Goal: Navigation & Orientation: Find specific page/section

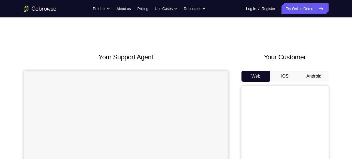
click at [305, 69] on div "Your Customer Web iOS Android" at bounding box center [285, 152] width 87 height 201
click at [306, 72] on button "Android" at bounding box center [314, 76] width 29 height 11
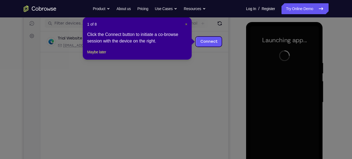
click at [186, 24] on span "×" at bounding box center [186, 24] width 2 height 4
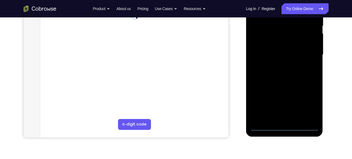
scroll to position [117, 0]
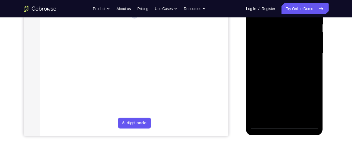
click at [310, 105] on div at bounding box center [284, 53] width 69 height 153
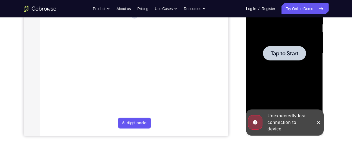
click at [300, 72] on div at bounding box center [284, 53] width 69 height 153
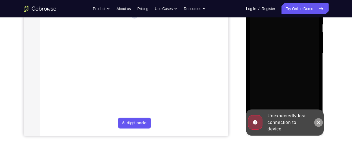
click at [320, 121] on icon at bounding box center [319, 122] width 4 height 4
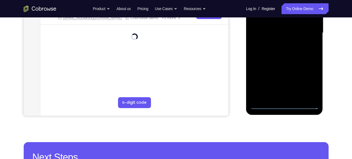
scroll to position [139, 0]
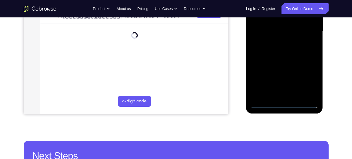
click at [284, 104] on div at bounding box center [284, 31] width 69 height 153
click at [309, 77] on div at bounding box center [284, 31] width 69 height 153
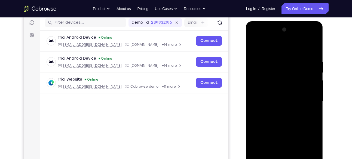
scroll to position [69, 0]
click at [255, 37] on div at bounding box center [284, 102] width 69 height 153
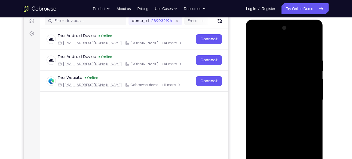
scroll to position [71, 0]
click at [257, 36] on div at bounding box center [284, 99] width 69 height 153
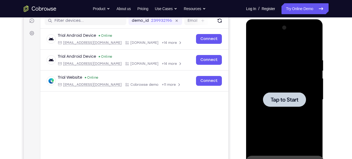
click at [288, 80] on div at bounding box center [284, 99] width 69 height 153
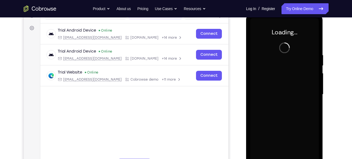
scroll to position [76, 0]
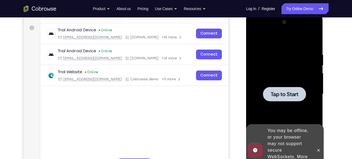
drag, startPoint x: 302, startPoint y: 102, endPoint x: 276, endPoint y: 84, distance: 31.4
click at [276, 84] on div at bounding box center [284, 94] width 69 height 153
click at [281, 87] on div at bounding box center [284, 94] width 43 height 14
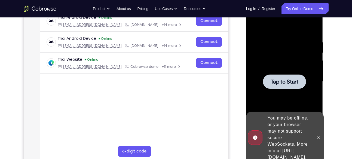
scroll to position [93, 0]
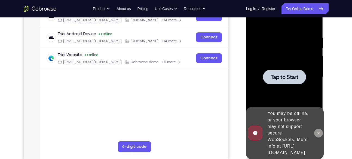
click at [318, 131] on icon at bounding box center [319, 133] width 4 height 4
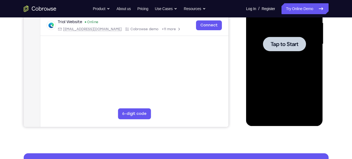
scroll to position [129, 0]
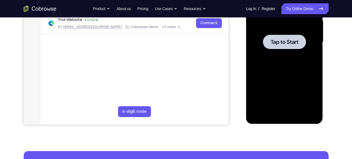
click at [292, 49] on div at bounding box center [284, 42] width 69 height 153
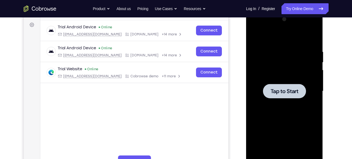
click at [292, 49] on div at bounding box center [284, 91] width 69 height 153
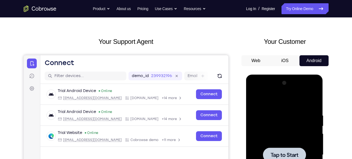
scroll to position [13, 0]
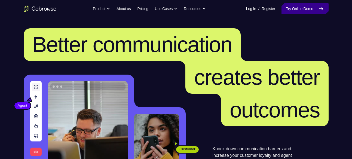
click at [300, 11] on link "Try Online Demo" at bounding box center [305, 8] width 47 height 11
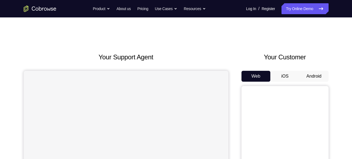
click at [317, 74] on button "Android" at bounding box center [314, 76] width 29 height 11
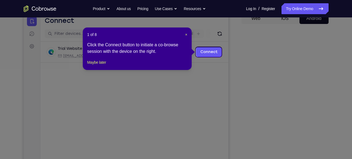
scroll to position [57, 0]
click at [186, 33] on span "×" at bounding box center [186, 35] width 2 height 4
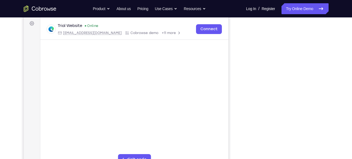
scroll to position [81, 0]
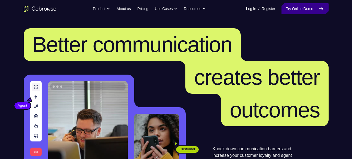
click at [291, 7] on link "Try Online Demo" at bounding box center [305, 8] width 47 height 11
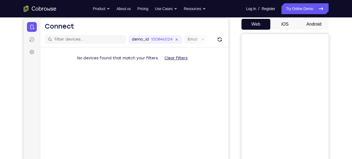
click at [313, 25] on button "Android" at bounding box center [314, 24] width 29 height 11
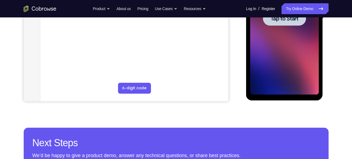
click at [285, 50] on div at bounding box center [284, 18] width 69 height 153
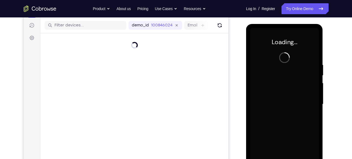
scroll to position [66, 0]
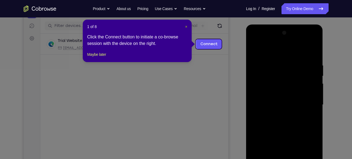
click at [187, 26] on span "×" at bounding box center [186, 27] width 2 height 4
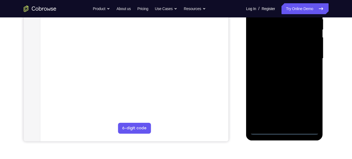
scroll to position [135, 0]
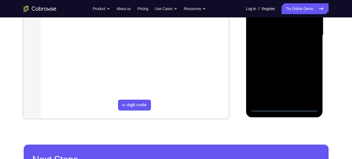
click at [283, 107] on div at bounding box center [284, 35] width 69 height 153
click at [308, 80] on div at bounding box center [284, 35] width 69 height 153
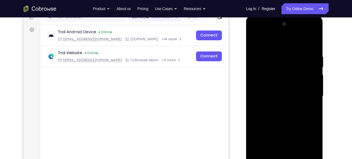
scroll to position [74, 0]
click at [256, 32] on div at bounding box center [284, 96] width 69 height 153
click at [306, 94] on div at bounding box center [284, 96] width 69 height 153
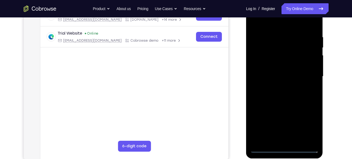
scroll to position [94, 0]
click at [278, 86] on div at bounding box center [284, 76] width 69 height 153
click at [273, 68] on div at bounding box center [284, 76] width 69 height 153
click at [264, 67] on div at bounding box center [284, 76] width 69 height 153
click at [312, 64] on div at bounding box center [284, 76] width 69 height 153
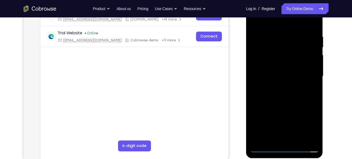
click at [312, 64] on div at bounding box center [284, 76] width 69 height 153
click at [269, 75] on div at bounding box center [284, 76] width 69 height 153
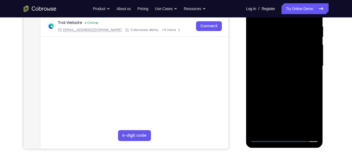
scroll to position [107, 0]
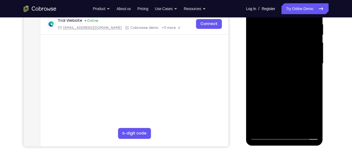
click at [270, 80] on div at bounding box center [284, 63] width 69 height 153
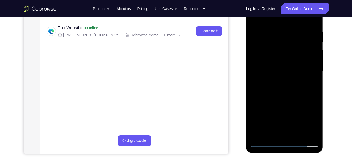
scroll to position [100, 0]
click at [316, 23] on div at bounding box center [284, 71] width 69 height 153
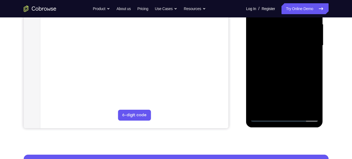
scroll to position [125, 0]
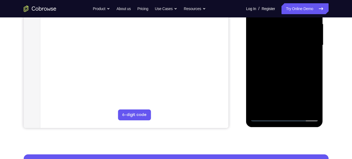
click at [298, 110] on div at bounding box center [284, 45] width 69 height 153
click at [279, 74] on div at bounding box center [284, 45] width 69 height 153
click at [284, 36] on div at bounding box center [284, 45] width 69 height 153
click at [288, 68] on div at bounding box center [284, 45] width 69 height 153
click at [289, 69] on div at bounding box center [284, 45] width 69 height 153
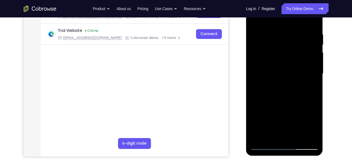
scroll to position [96, 0]
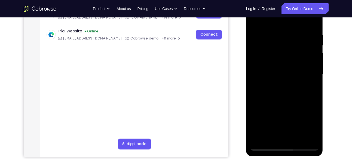
click at [311, 87] on div at bounding box center [284, 74] width 69 height 153
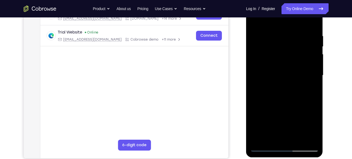
click at [254, 20] on div at bounding box center [284, 75] width 69 height 153
click at [274, 91] on div at bounding box center [284, 75] width 69 height 153
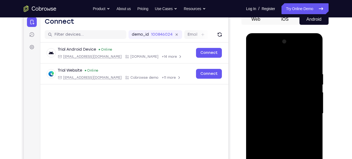
scroll to position [56, 0]
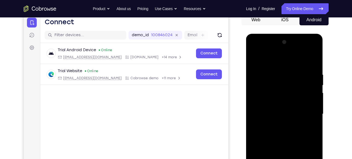
click at [254, 59] on div at bounding box center [284, 114] width 69 height 153
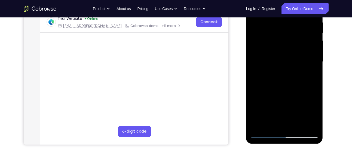
scroll to position [109, 0]
click at [313, 84] on div at bounding box center [284, 61] width 69 height 153
drag, startPoint x: 307, startPoint y: 94, endPoint x: 302, endPoint y: 70, distance: 25.0
click at [302, 70] on div at bounding box center [284, 61] width 69 height 153
click at [313, 85] on div at bounding box center [284, 61] width 69 height 153
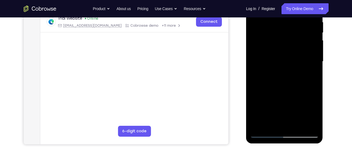
click at [314, 78] on div at bounding box center [284, 61] width 69 height 153
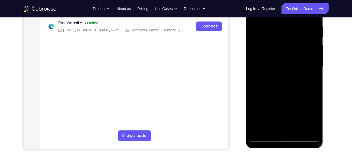
scroll to position [106, 0]
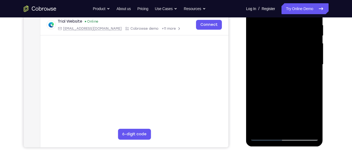
click at [315, 65] on div at bounding box center [284, 64] width 69 height 153
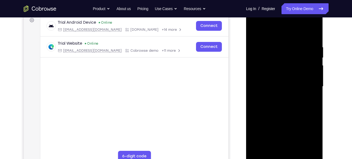
scroll to position [84, 0]
click at [254, 38] on div at bounding box center [284, 87] width 69 height 153
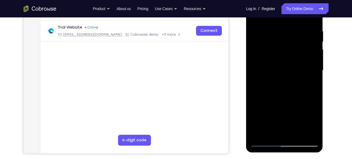
scroll to position [99, 0]
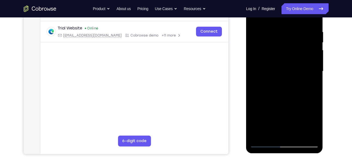
click at [256, 23] on div at bounding box center [284, 71] width 69 height 153
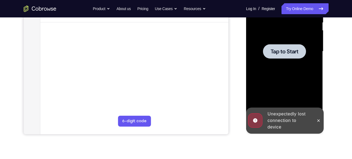
scroll to position [121, 0]
